Goal: Check status: Check status

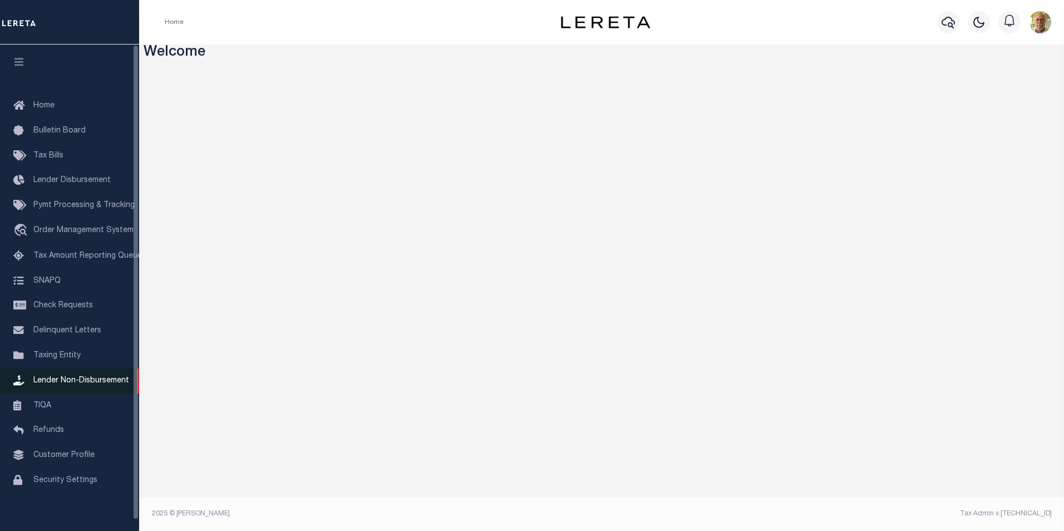
click at [107, 385] on span "Lender Non-Disbursement" at bounding box center [81, 381] width 96 height 8
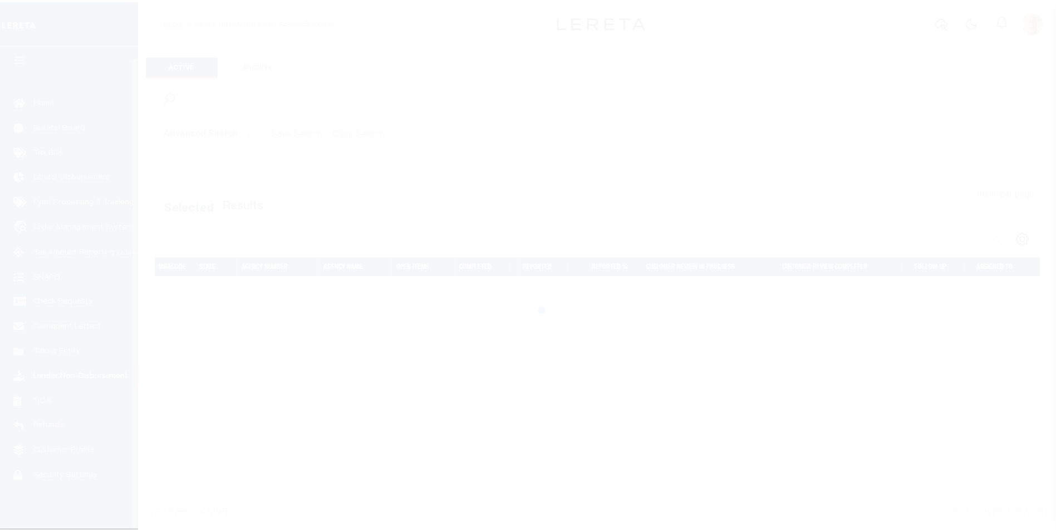
scroll to position [11, 0]
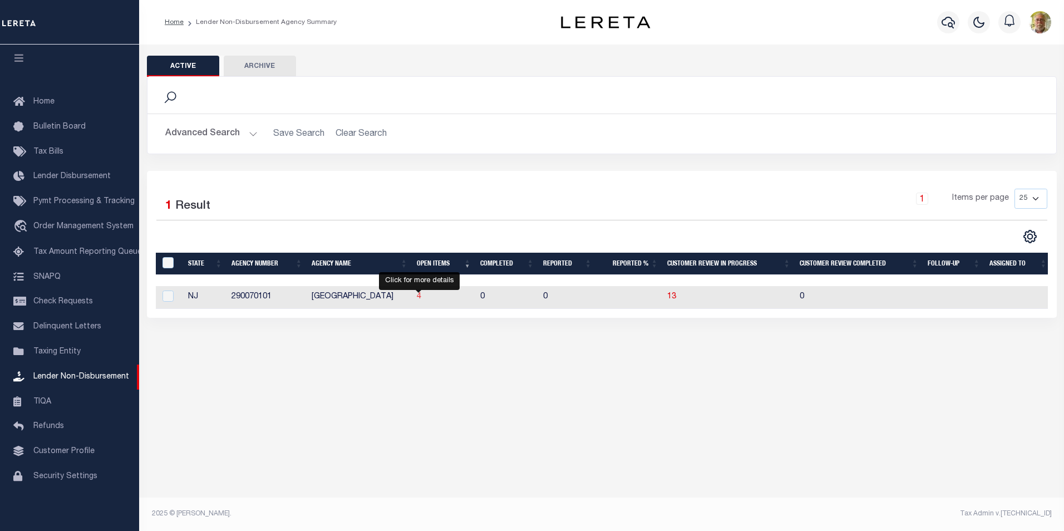
click at [419, 296] on span "4" at bounding box center [419, 297] width 4 height 8
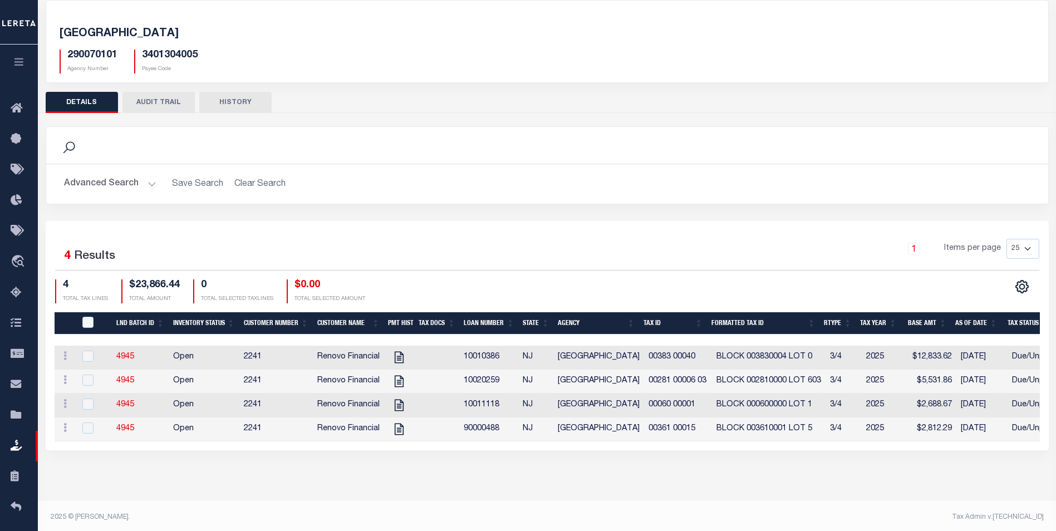
scroll to position [59, 0]
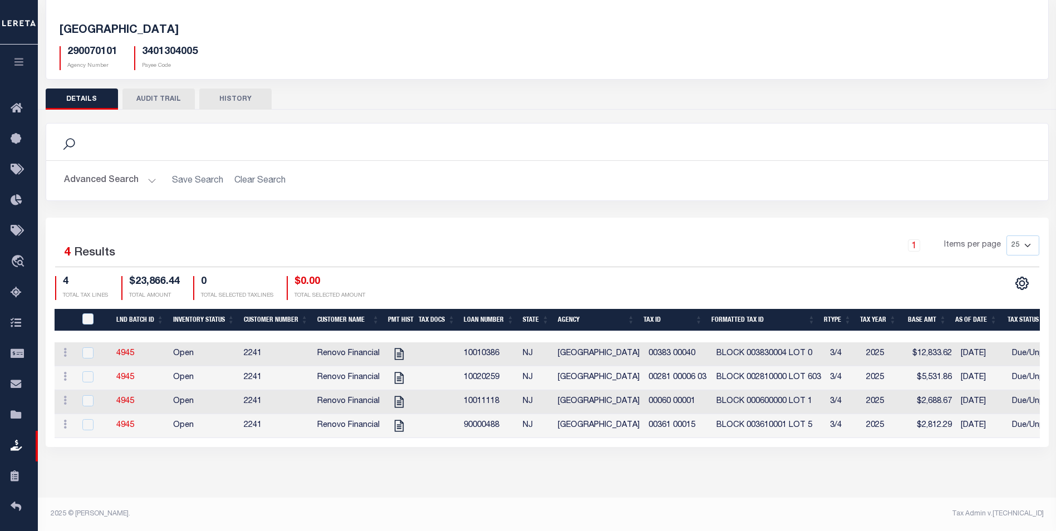
click at [323, 492] on body "Home Lender Non-Disbursement Agency Summary Details" at bounding box center [528, 236] width 1056 height 590
drag, startPoint x: 293, startPoint y: 482, endPoint x: 374, endPoint y: 495, distance: 81.8
click at [293, 480] on div "[GEOGRAPHIC_DATA] 290070101 Agency Number 3401304005 Payee Code Search Is 4" at bounding box center [547, 233] width 1018 height 495
